Goal: Navigation & Orientation: Understand site structure

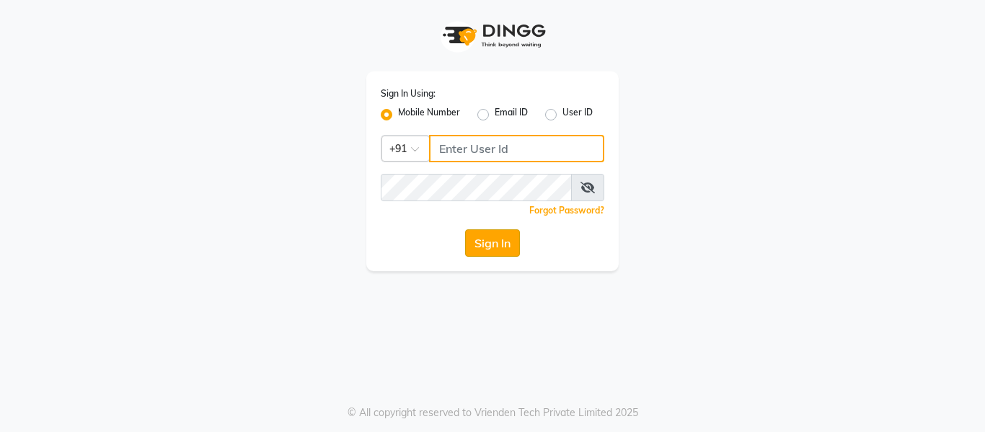
type input "9570567654"
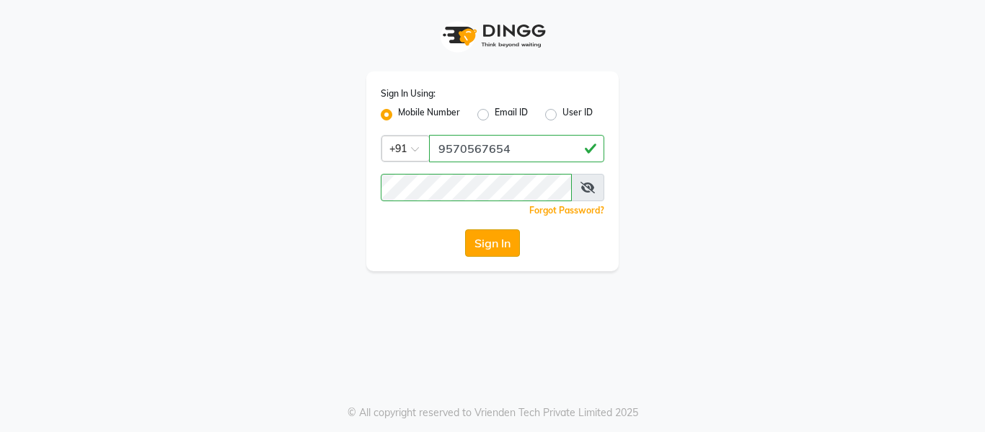
click at [501, 239] on button "Sign In" at bounding box center [492, 242] width 55 height 27
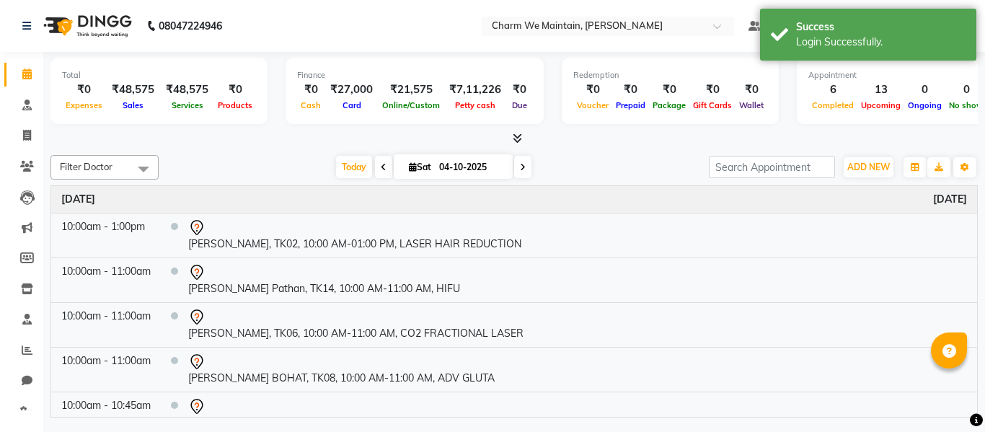
select select "en"
click at [25, 378] on icon at bounding box center [27, 380] width 11 height 11
select select "100"
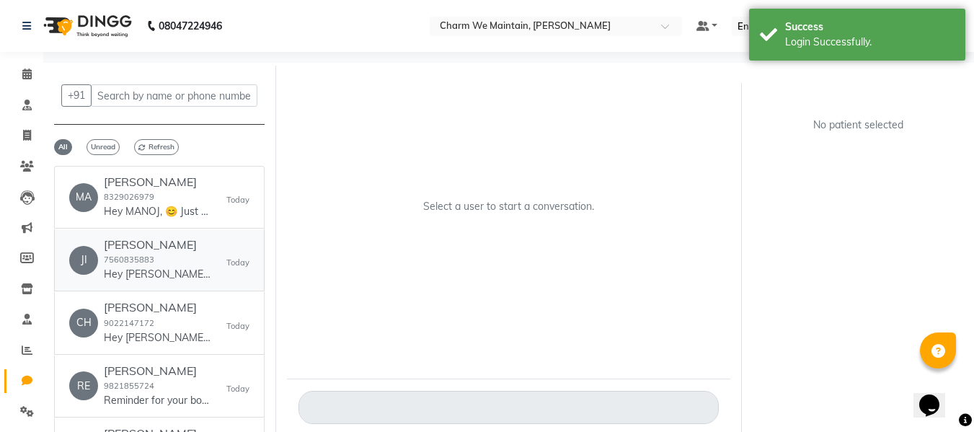
click at [158, 259] on div "[PERSON_NAME] 7560835883 Hey [PERSON_NAME], 😊 Just a quick reminder—your appoin…" at bounding box center [158, 260] width 108 height 44
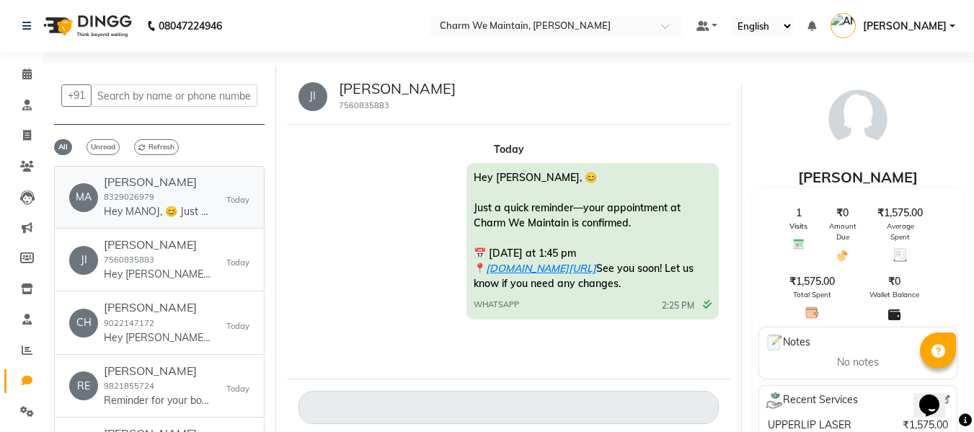
click at [159, 201] on div "[PERSON_NAME] 8329026979 Hey MANOJ, 😊 Just a quick reminder—your appointment at…" at bounding box center [158, 197] width 108 height 44
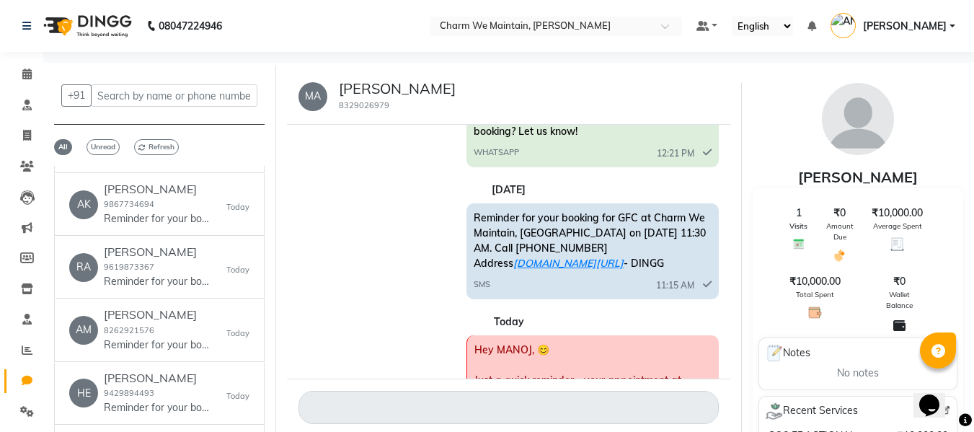
scroll to position [309, 0]
click at [185, 202] on div "[PERSON_NAME] 9867734694 Reminder for your booking for CO2 FRACTIONAL LASER at …" at bounding box center [158, 203] width 108 height 44
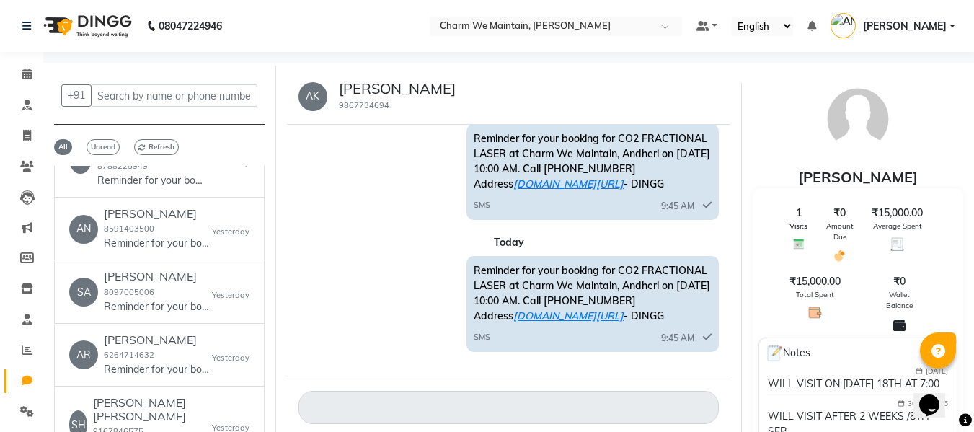
scroll to position [1631, 0]
click at [27, 141] on span at bounding box center [26, 136] width 25 height 17
select select "service"
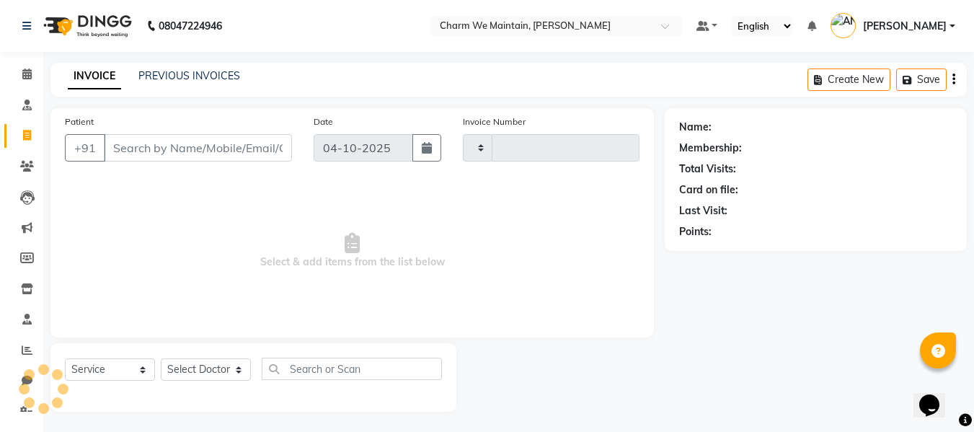
scroll to position [1, 0]
select select "8618"
type input "0733"
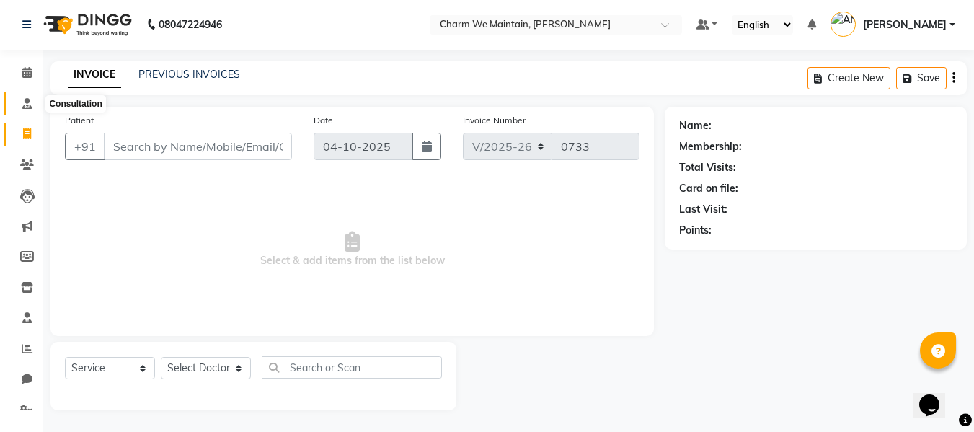
click at [24, 111] on span at bounding box center [26, 104] width 25 height 17
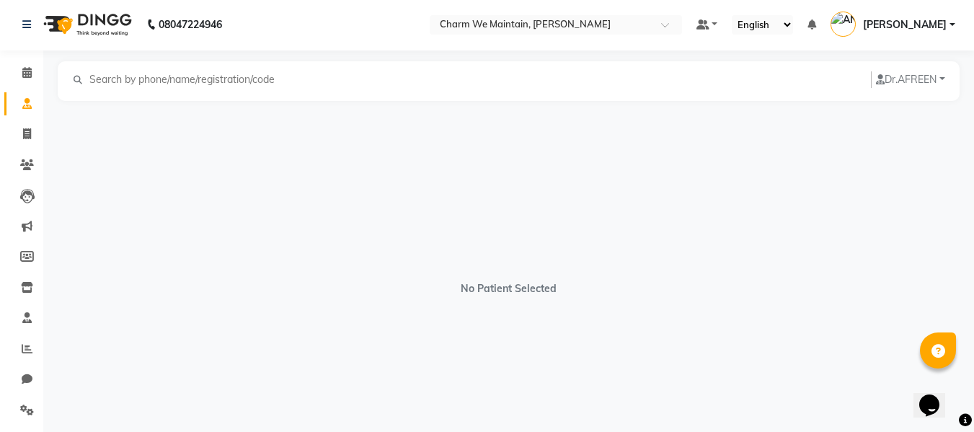
click at [17, 87] on li "Calendar" at bounding box center [21, 73] width 43 height 31
click at [22, 74] on icon at bounding box center [26, 72] width 9 height 11
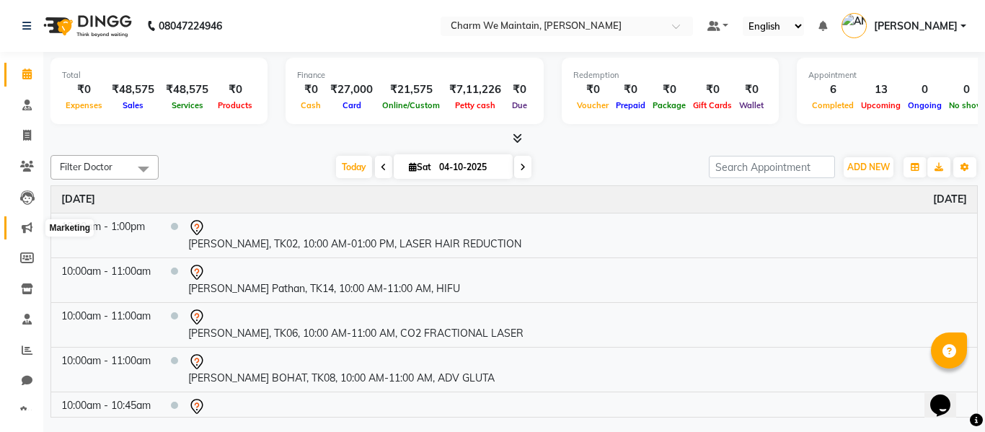
click at [32, 234] on span at bounding box center [26, 228] width 25 height 17
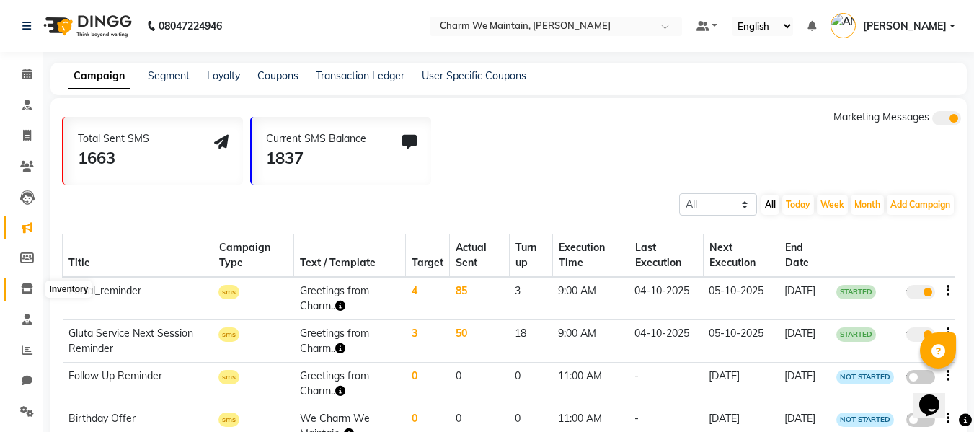
click at [22, 290] on icon at bounding box center [27, 288] width 12 height 11
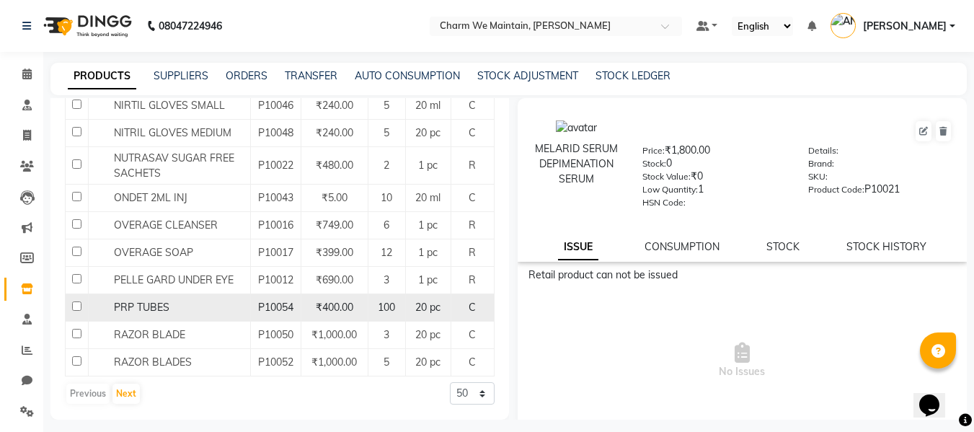
scroll to position [1488, 0]
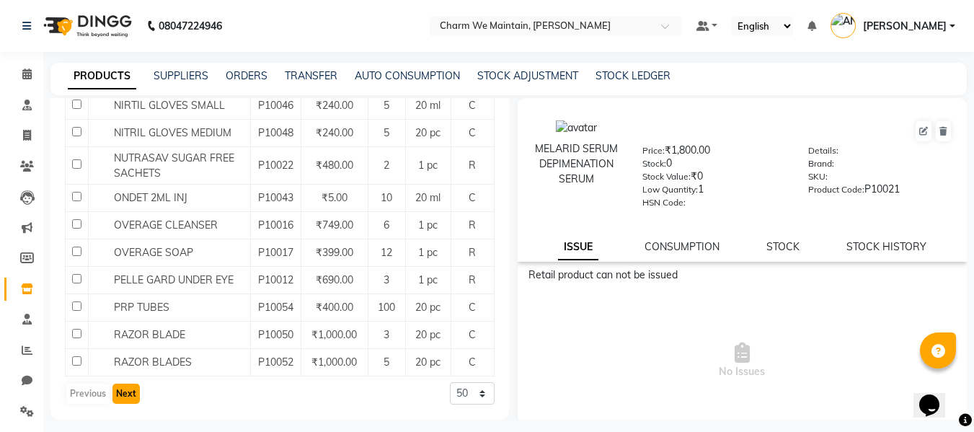
click at [123, 399] on button "Next" at bounding box center [125, 394] width 27 height 20
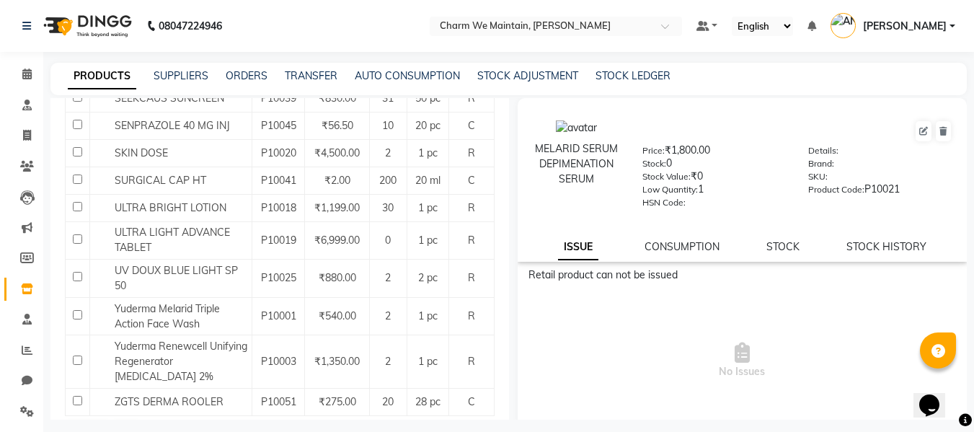
scroll to position [327, 0]
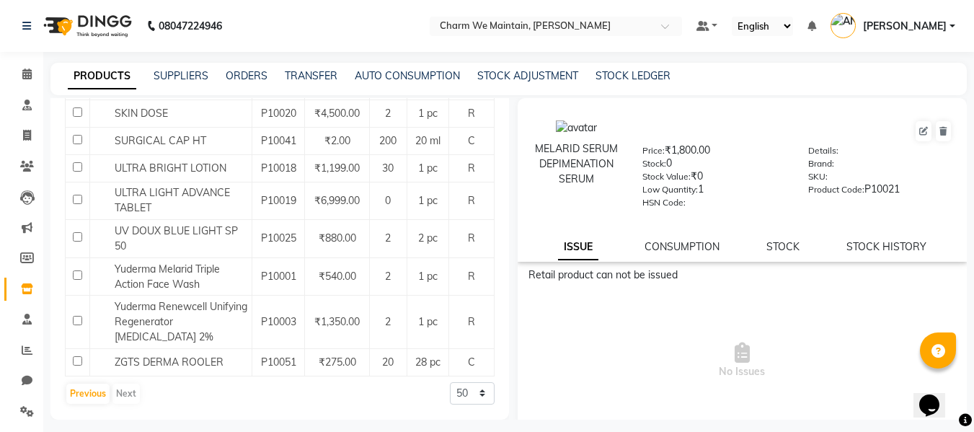
click at [130, 391] on div "Previous Next" at bounding box center [103, 393] width 76 height 23
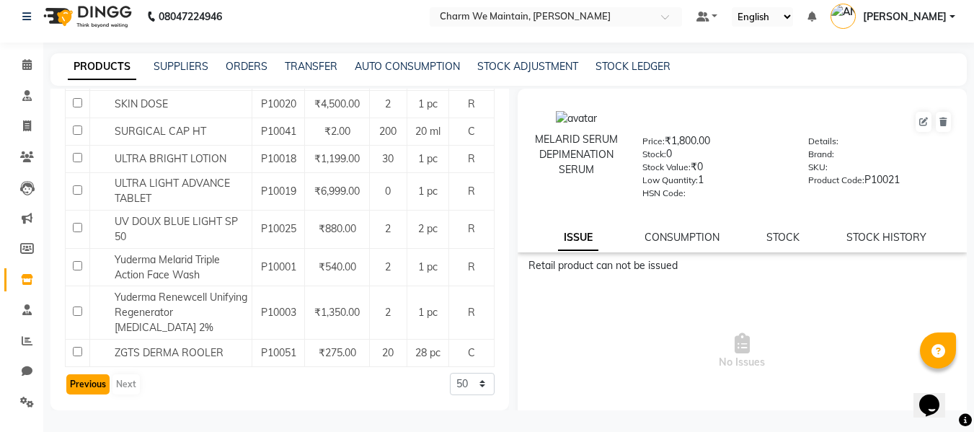
click at [77, 384] on button "Previous" at bounding box center [87, 384] width 43 height 20
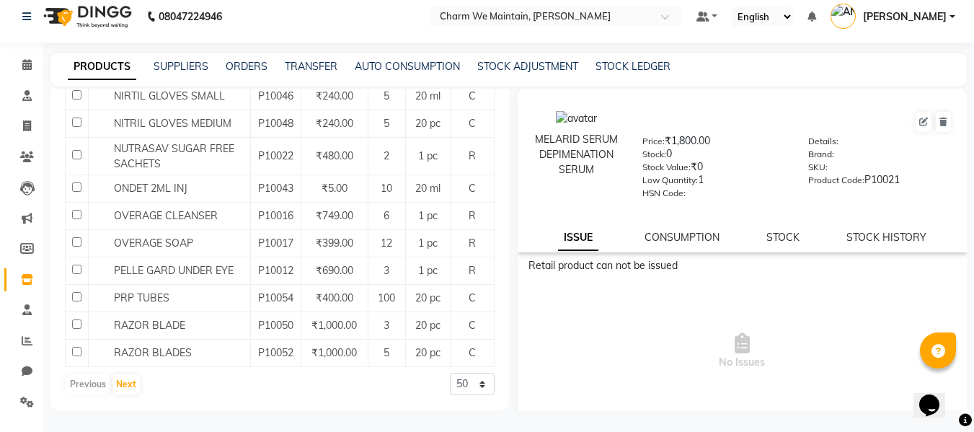
scroll to position [1488, 0]
click at [130, 385] on button "Next" at bounding box center [125, 384] width 27 height 20
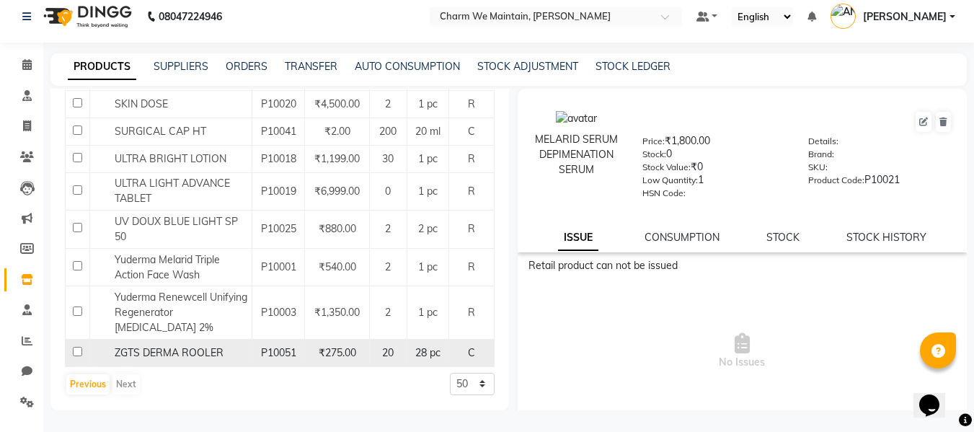
scroll to position [0, 0]
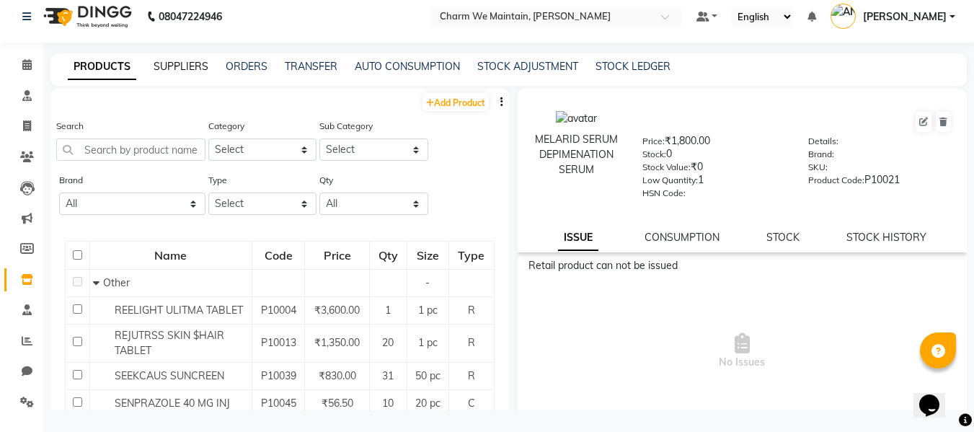
click at [179, 70] on link "SUPPLIERS" at bounding box center [181, 66] width 55 height 13
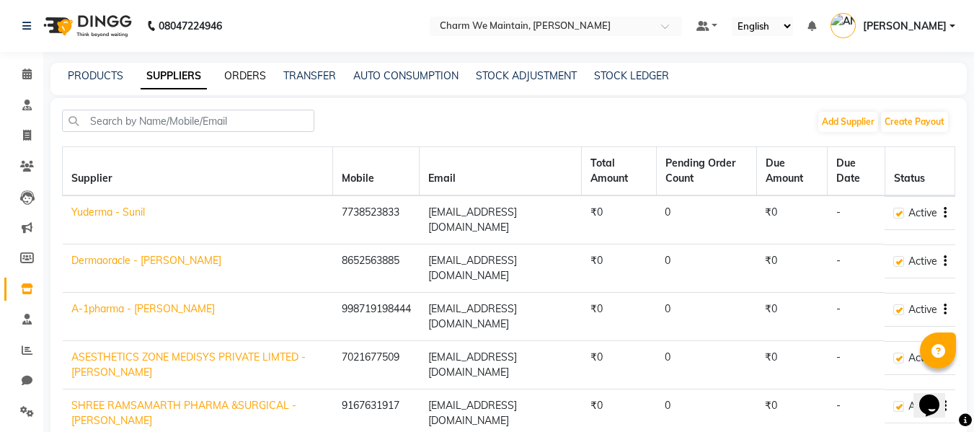
click at [242, 72] on link "ORDERS" at bounding box center [245, 75] width 42 height 13
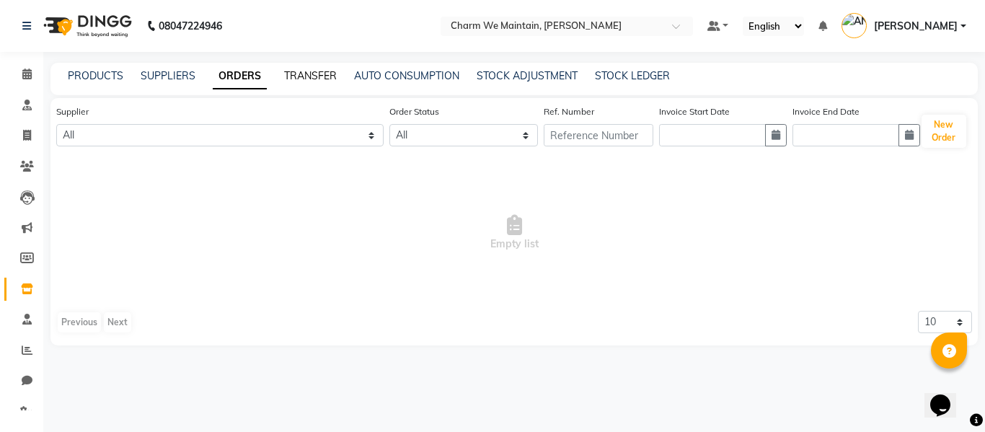
click at [322, 79] on link "TRANSFER" at bounding box center [310, 75] width 53 height 13
select select "sender"
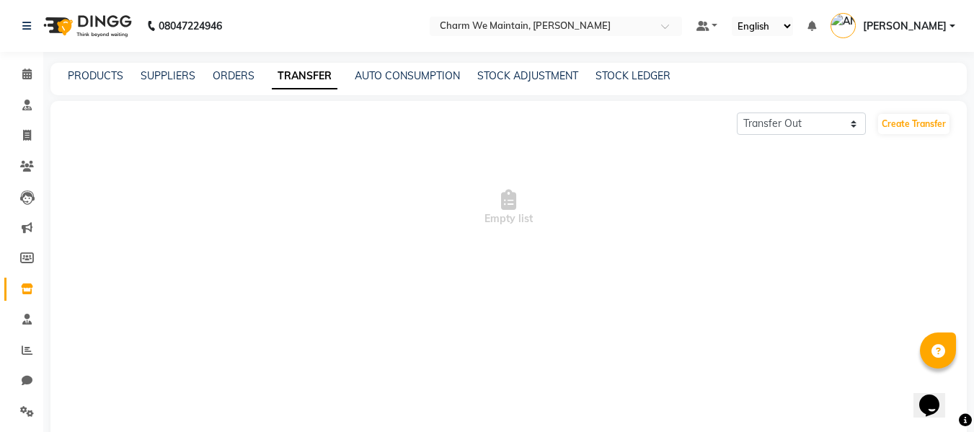
click at [401, 84] on div "PRODUCTS SUPPLIERS ORDERS TRANSFER AUTO CONSUMPTION STOCK ADJUSTMENT STOCK LEDG…" at bounding box center [508, 79] width 916 height 32
click at [541, 74] on link "STOCK ADJUSTMENT" at bounding box center [527, 75] width 101 height 13
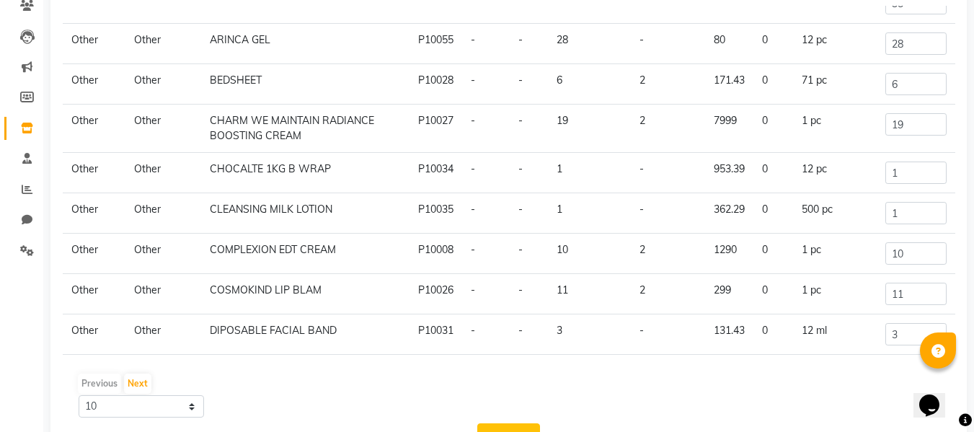
scroll to position [213, 0]
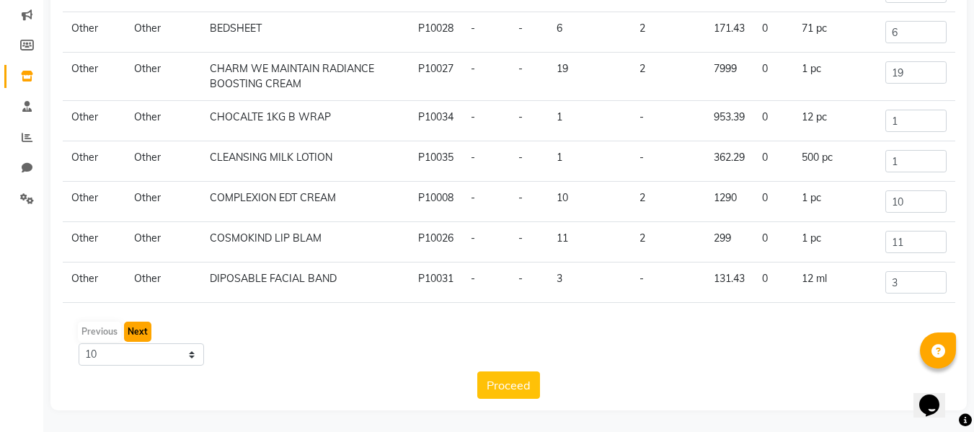
click at [135, 324] on button "Next" at bounding box center [137, 332] width 27 height 20
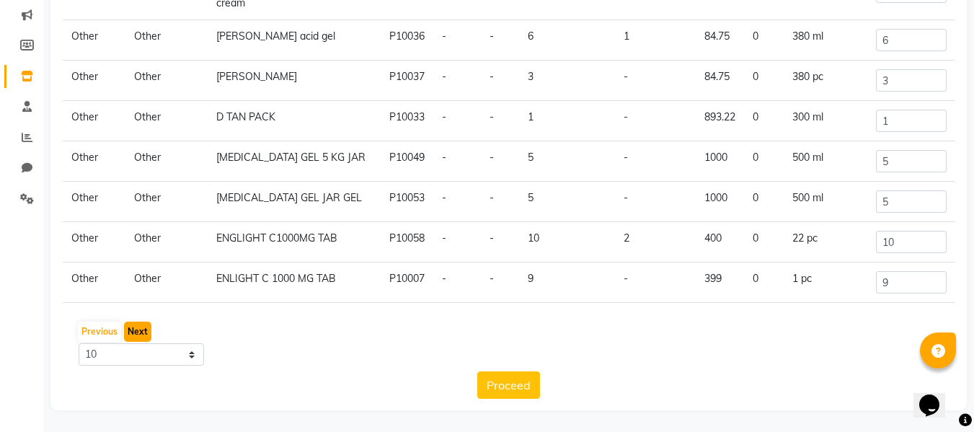
click at [145, 324] on button "Next" at bounding box center [137, 332] width 27 height 20
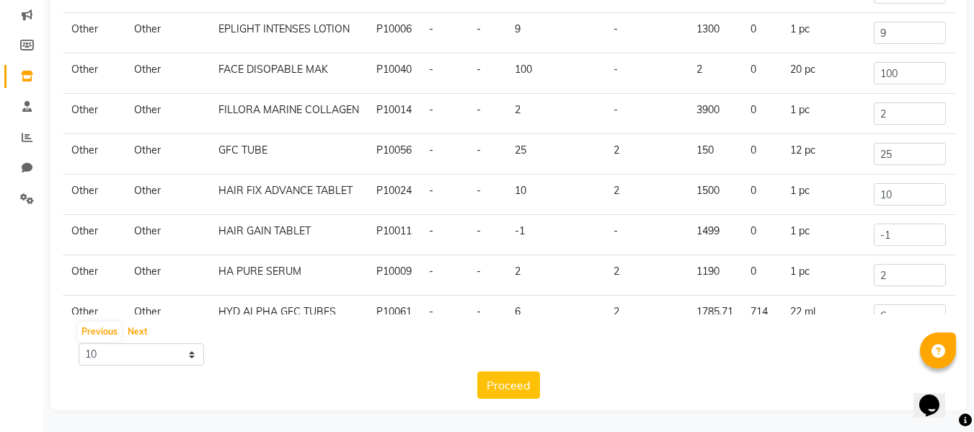
scroll to position [112, 0]
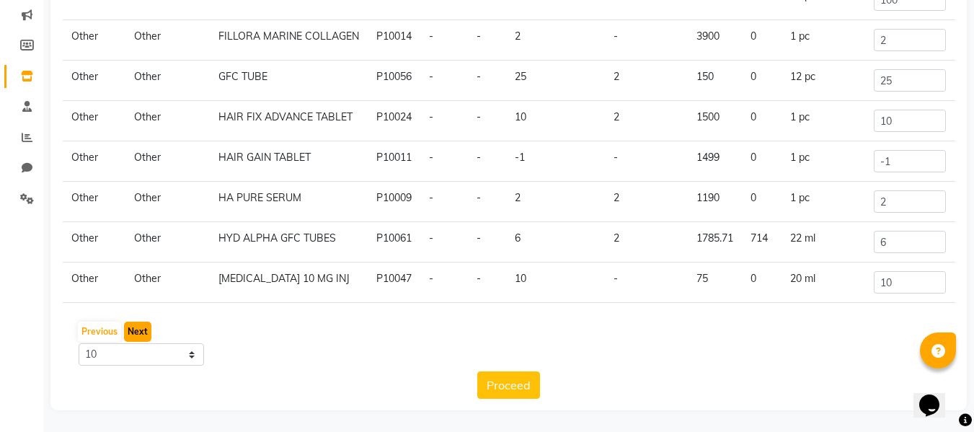
click at [141, 329] on button "Next" at bounding box center [137, 332] width 27 height 20
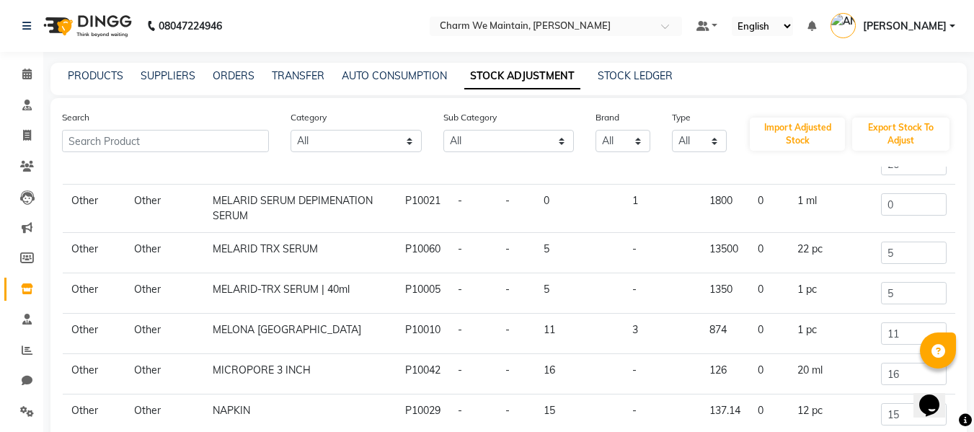
scroll to position [213, 0]
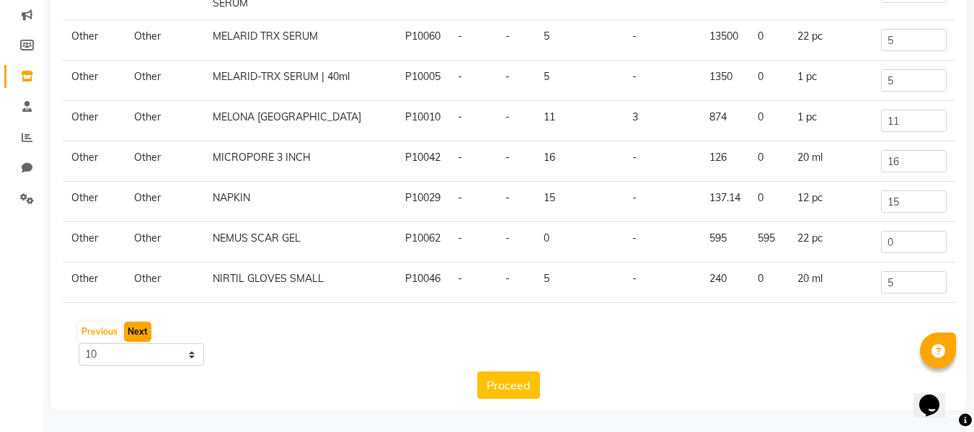
click at [135, 331] on button "Next" at bounding box center [137, 332] width 27 height 20
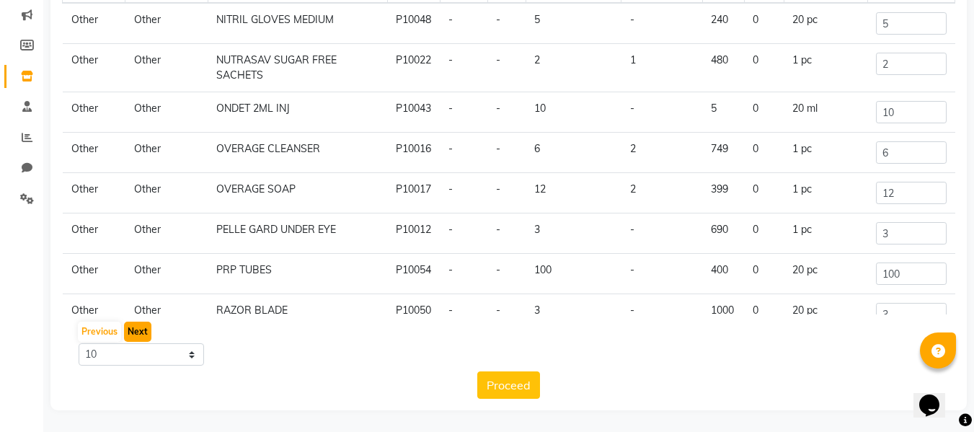
click at [133, 325] on button "Next" at bounding box center [137, 332] width 27 height 20
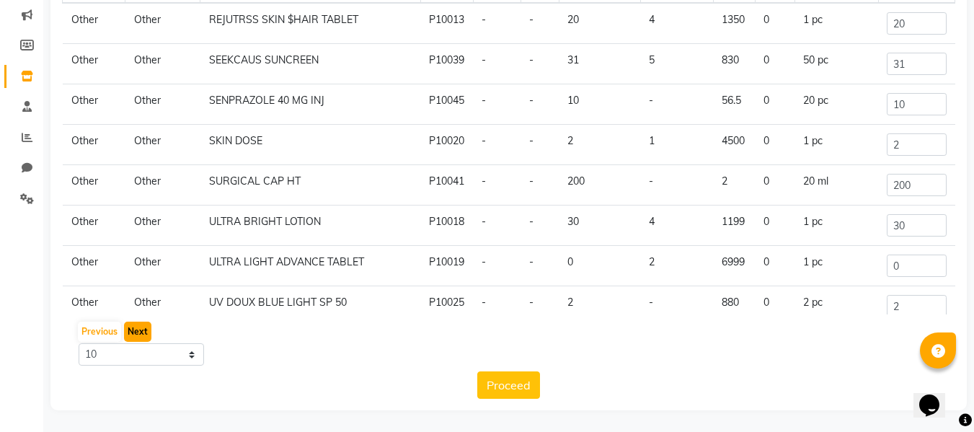
click at [136, 331] on button "Next" at bounding box center [137, 332] width 27 height 20
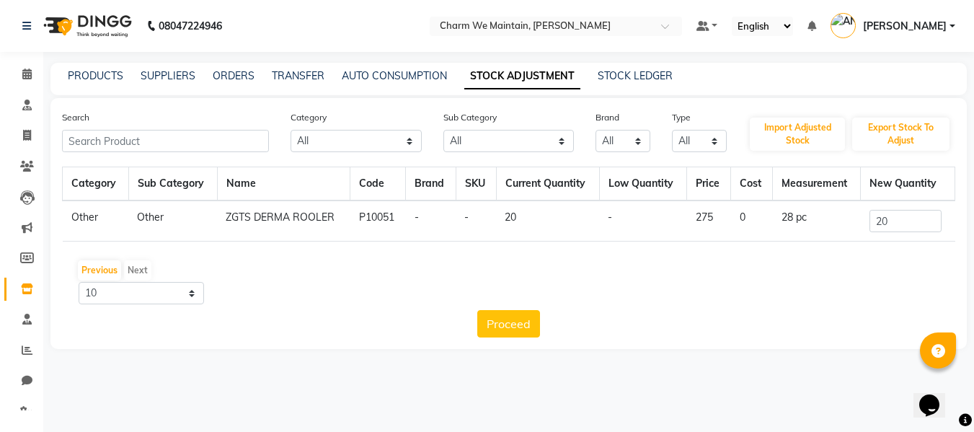
scroll to position [0, 0]
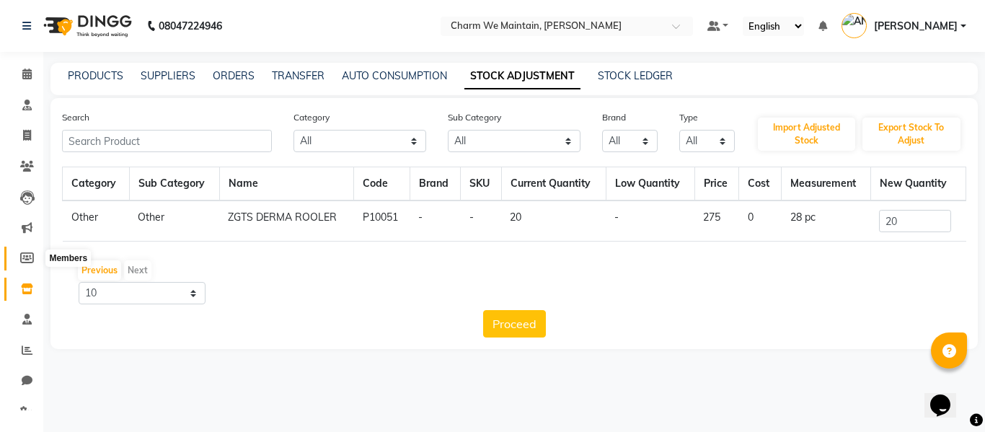
click at [26, 262] on icon at bounding box center [27, 257] width 14 height 11
select select
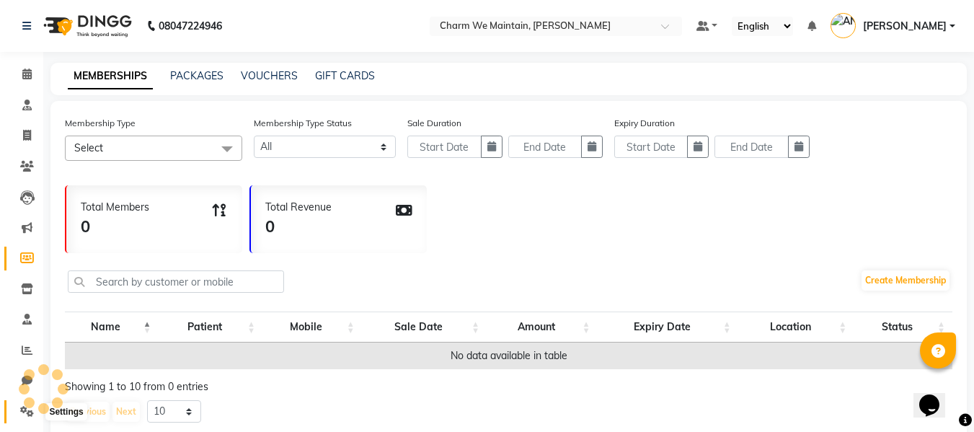
click at [24, 417] on span at bounding box center [26, 412] width 25 height 17
